Goal: Task Accomplishment & Management: Manage account settings

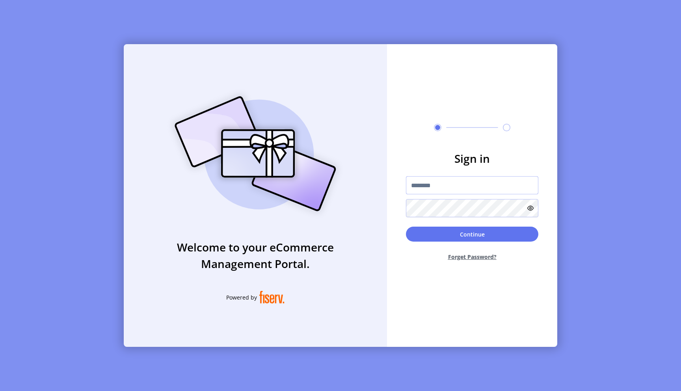
click at [459, 184] on input "text" at bounding box center [472, 185] width 133 height 18
type input "**********"
click at [406, 227] on button "Continue" at bounding box center [472, 234] width 133 height 15
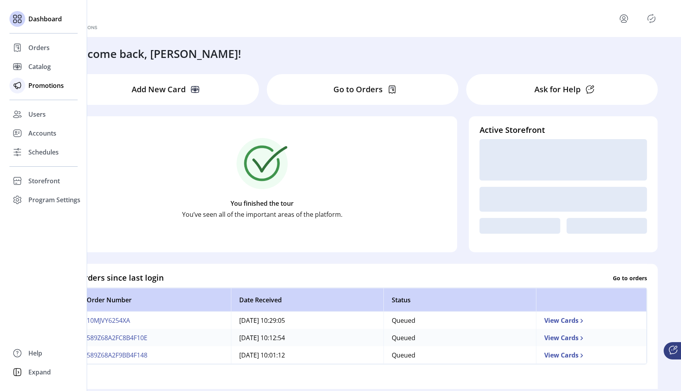
click at [45, 83] on span "Promotions" at bounding box center [45, 85] width 35 height 9
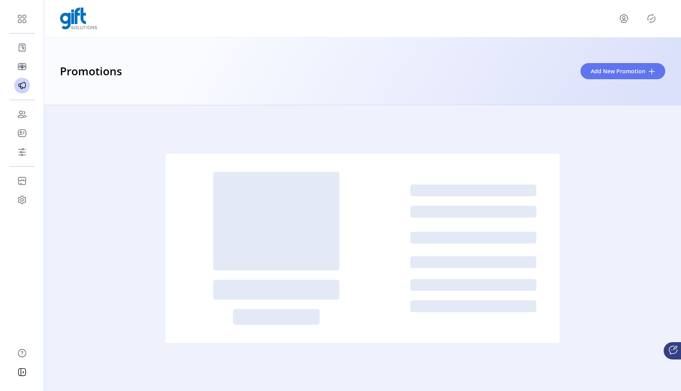
click at [654, 17] on icon "Publisher Panel" at bounding box center [652, 18] width 13 height 13
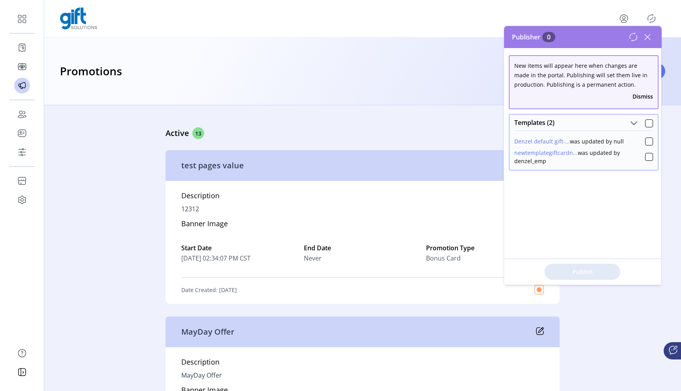
click at [649, 39] on icon at bounding box center [648, 37] width 13 height 13
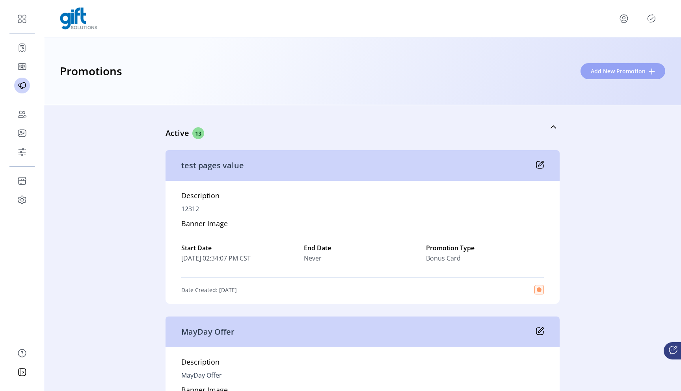
click at [619, 77] on button "Add New Promotion" at bounding box center [623, 71] width 85 height 16
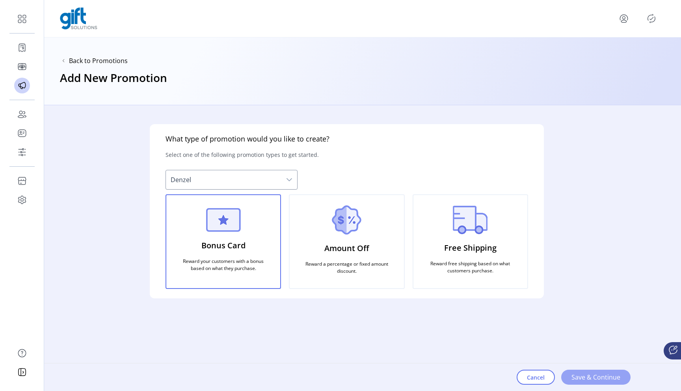
click at [597, 379] on span "Save & Continue" at bounding box center [596, 377] width 49 height 9
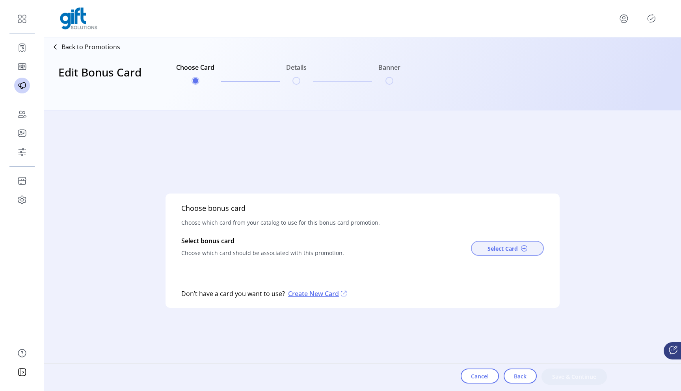
click at [497, 248] on span "Select Card" at bounding box center [503, 249] width 30 height 8
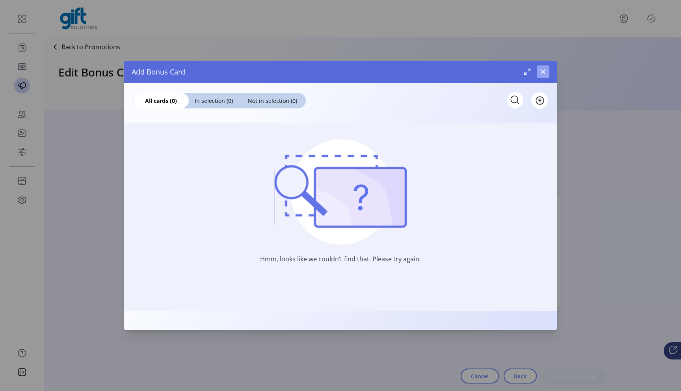
click at [542, 71] on icon "button" at bounding box center [543, 71] width 5 height 5
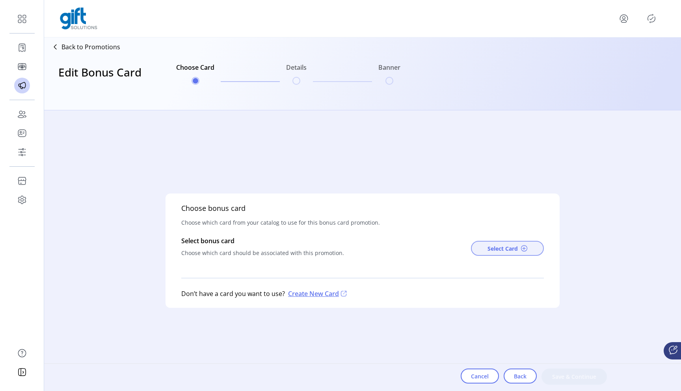
click at [504, 242] on button "Select Card" at bounding box center [507, 248] width 73 height 15
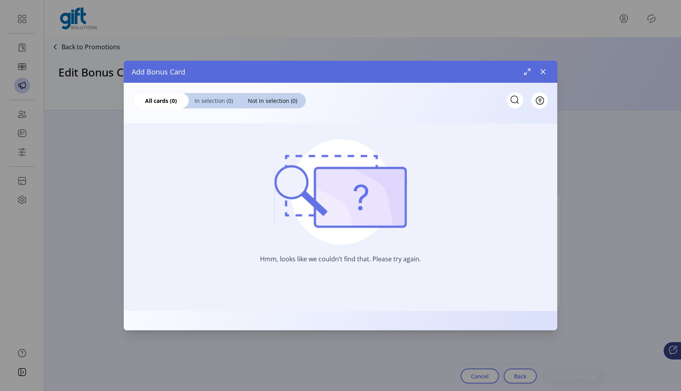
click at [211, 104] on span "In selection (0)" at bounding box center [214, 101] width 50 height 8
click at [268, 102] on span "Not in selection (0)" at bounding box center [272, 101] width 67 height 8
click at [167, 100] on span "All cards (0)" at bounding box center [161, 101] width 56 height 8
click at [545, 73] on icon "button" at bounding box center [543, 71] width 5 height 5
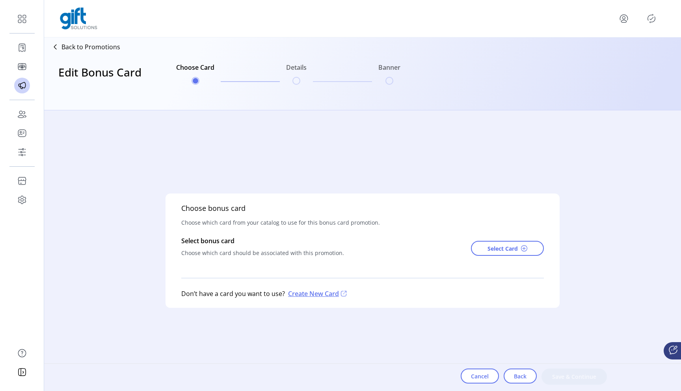
click at [312, 294] on p "Create New Card" at bounding box center [316, 293] width 63 height 9
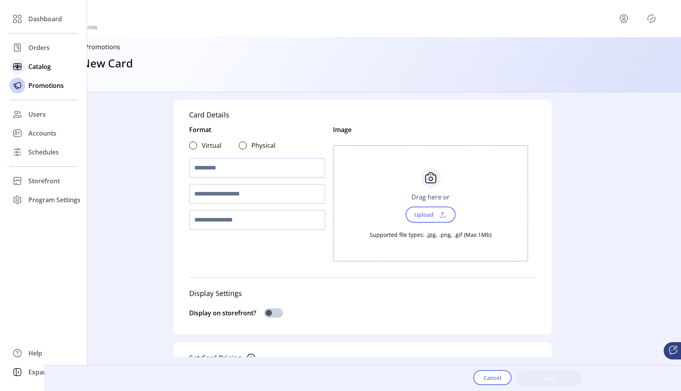
click at [41, 63] on span "Catalog" at bounding box center [39, 66] width 22 height 9
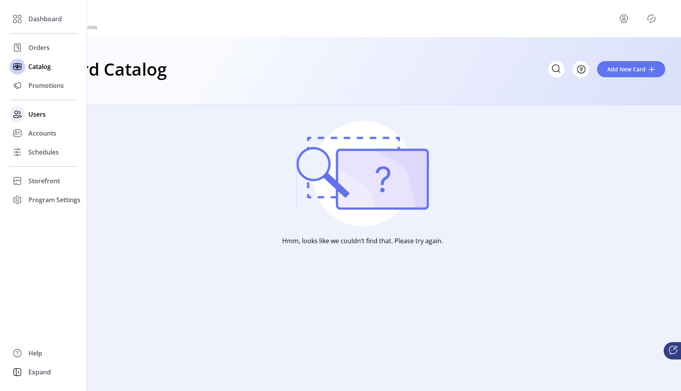
click at [40, 114] on span "Users" at bounding box center [36, 114] width 17 height 9
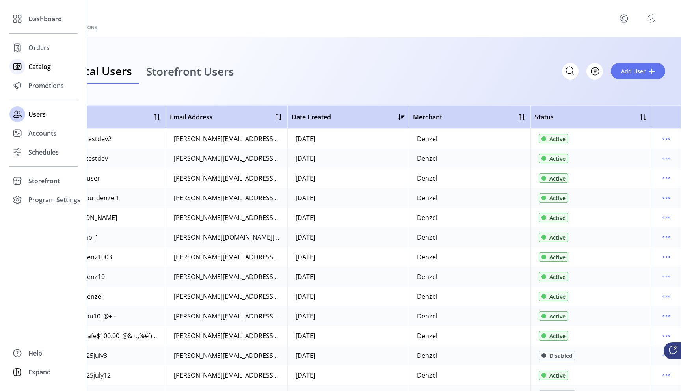
click at [37, 68] on span "Catalog" at bounding box center [39, 66] width 22 height 9
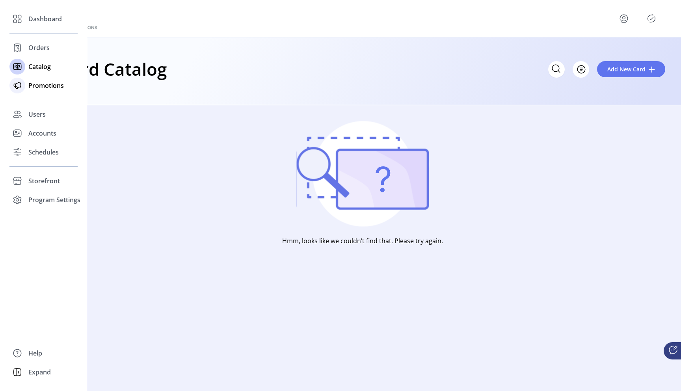
click at [43, 90] on div "Promotions" at bounding box center [43, 85] width 68 height 19
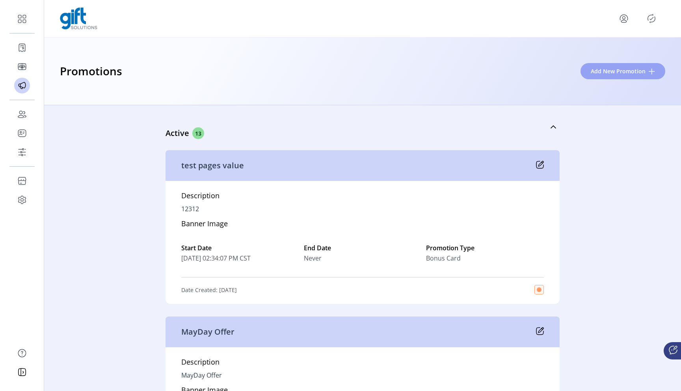
click at [599, 70] on span "Add New Promotion" at bounding box center [618, 71] width 55 height 8
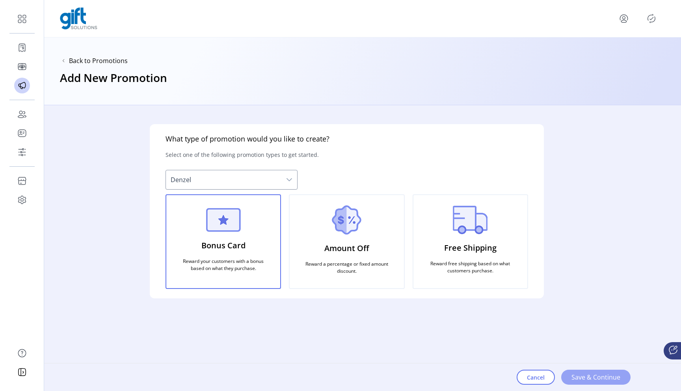
click at [587, 375] on span "Save & Continue" at bounding box center [596, 377] width 49 height 9
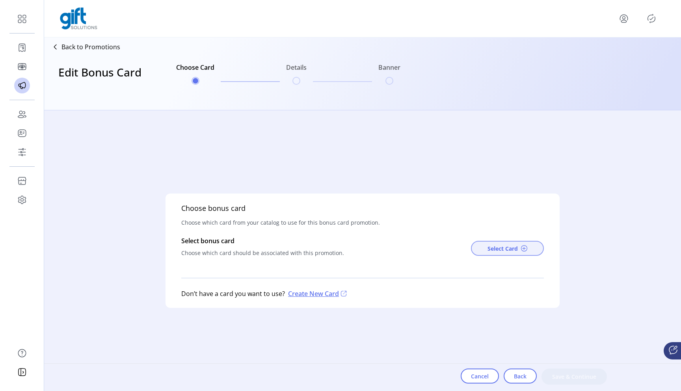
click at [501, 247] on span "Select Card" at bounding box center [503, 249] width 30 height 8
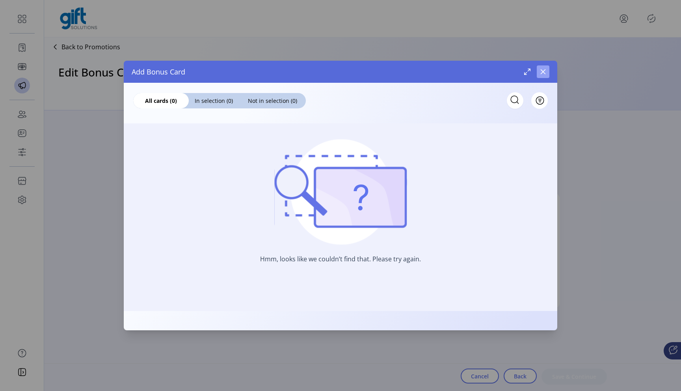
click at [541, 71] on icon "button" at bounding box center [543, 72] width 6 height 6
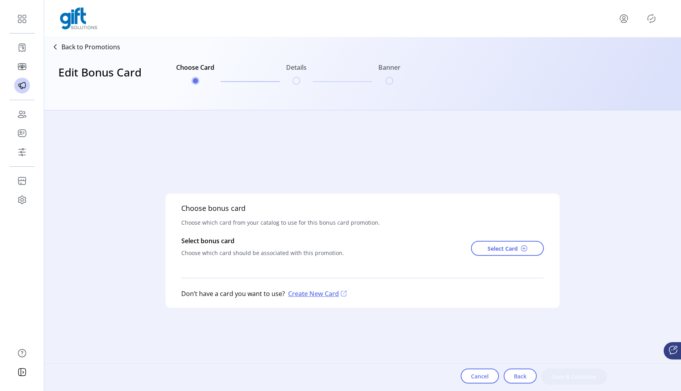
click at [306, 291] on p "Create New Card" at bounding box center [316, 293] width 63 height 9
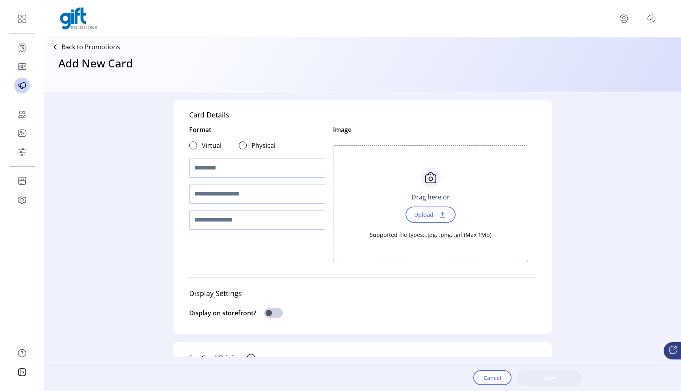
click at [198, 147] on div "Virtual" at bounding box center [205, 145] width 32 height 9
click at [192, 148] on div at bounding box center [193, 146] width 8 height 8
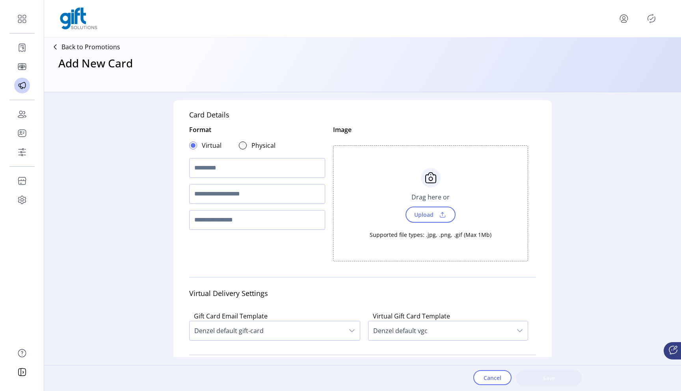
scroll to position [4, 2]
click at [211, 174] on input "text" at bounding box center [257, 168] width 136 height 20
type input "**********"
click at [202, 196] on input "text" at bounding box center [257, 194] width 136 height 20
type input "*******"
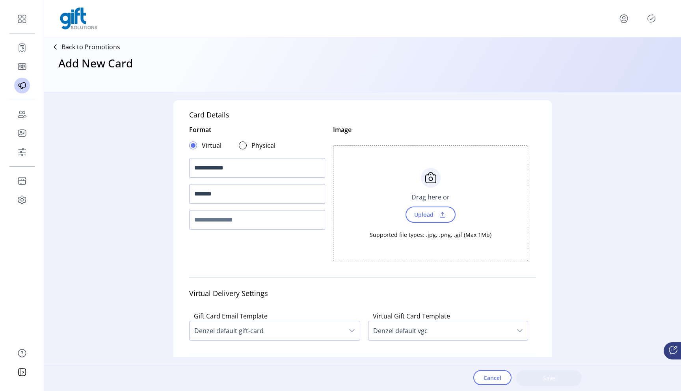
click at [444, 212] on span at bounding box center [443, 215] width 12 height 9
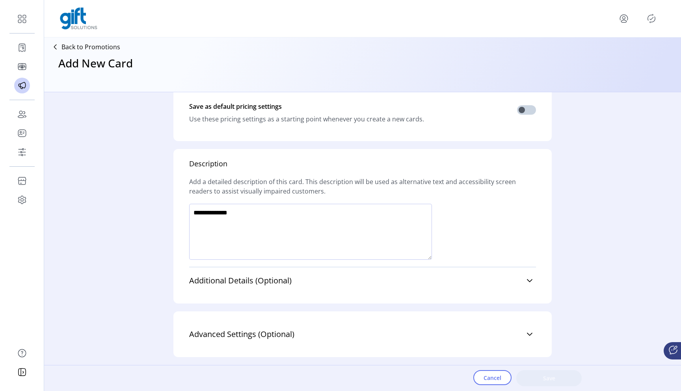
scroll to position [538, 0]
click at [353, 240] on textarea at bounding box center [310, 232] width 243 height 56
type textarea "****"
click at [545, 378] on span "Save" at bounding box center [549, 378] width 45 height 8
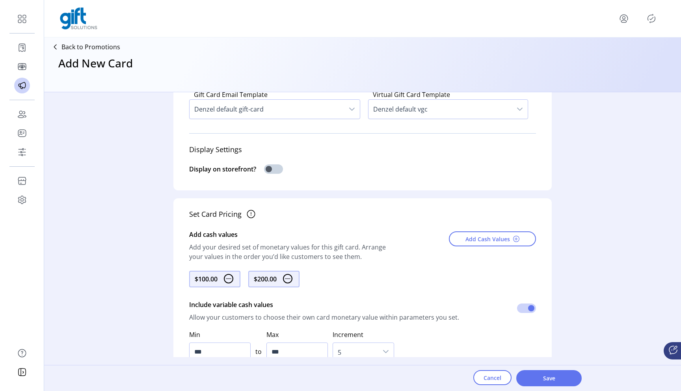
scroll to position [0, 0]
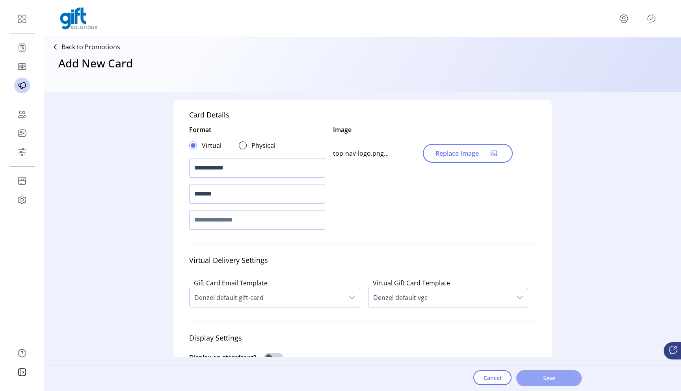
click at [548, 382] on span "Save" at bounding box center [549, 378] width 45 height 8
click at [83, 47] on p "Back to Promotions" at bounding box center [91, 46] width 59 height 9
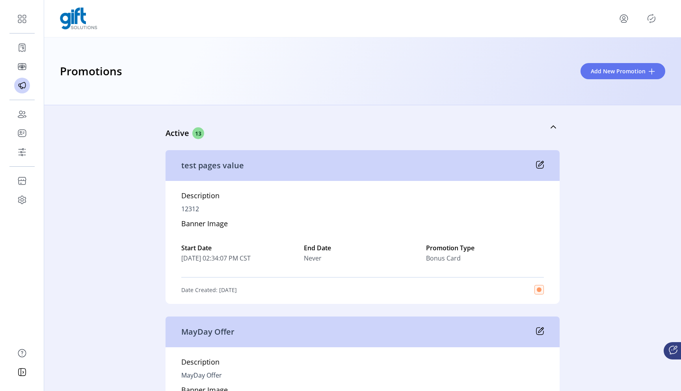
click at [626, 17] on icon "menu" at bounding box center [624, 18] width 13 height 13
click at [605, 52] on span "Sign Out" at bounding box center [595, 50] width 59 height 6
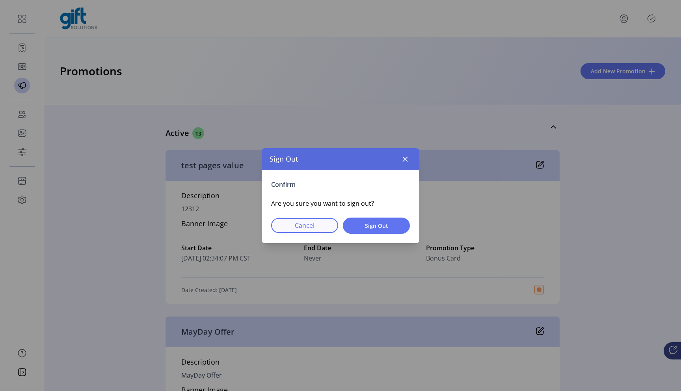
click at [297, 227] on span "Cancel" at bounding box center [305, 225] width 47 height 9
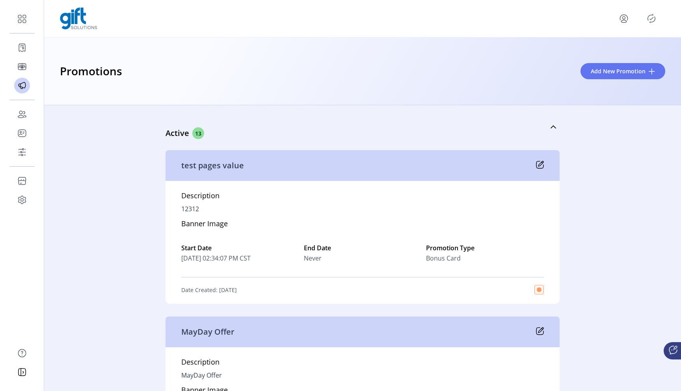
click at [650, 19] on icon "Publisher Panel" at bounding box center [652, 18] width 13 height 13
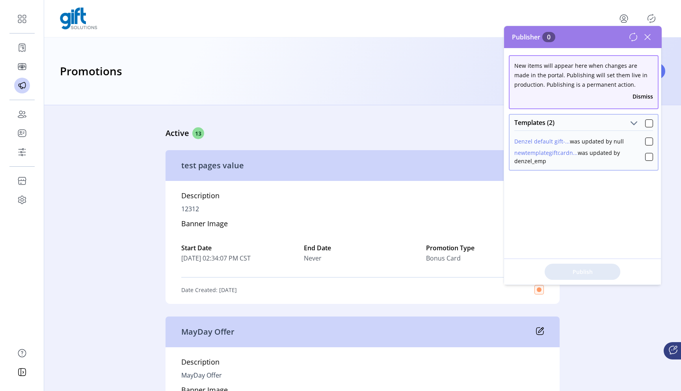
click at [646, 37] on icon at bounding box center [648, 37] width 13 height 13
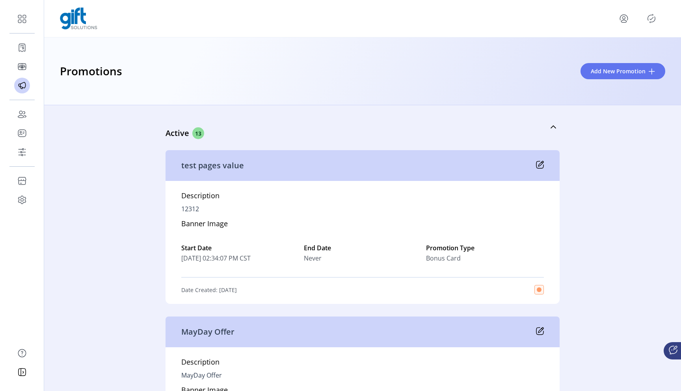
click at [536, 165] on icon at bounding box center [540, 165] width 8 height 8
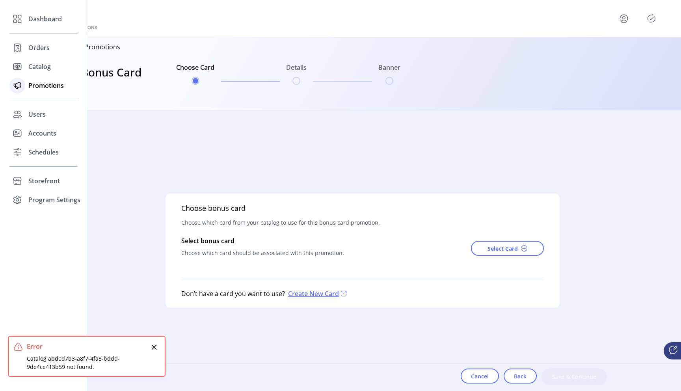
click at [39, 81] on span "Promotions" at bounding box center [45, 85] width 35 height 9
